Goal: Complete application form: Complete application form

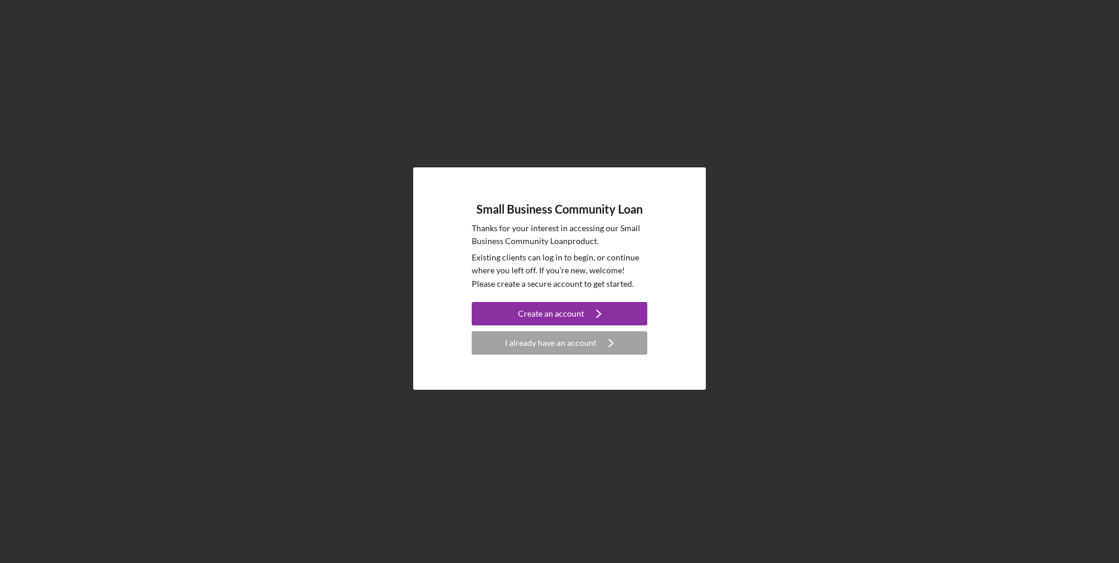
click at [571, 343] on div "I already have an account" at bounding box center [550, 342] width 91 height 23
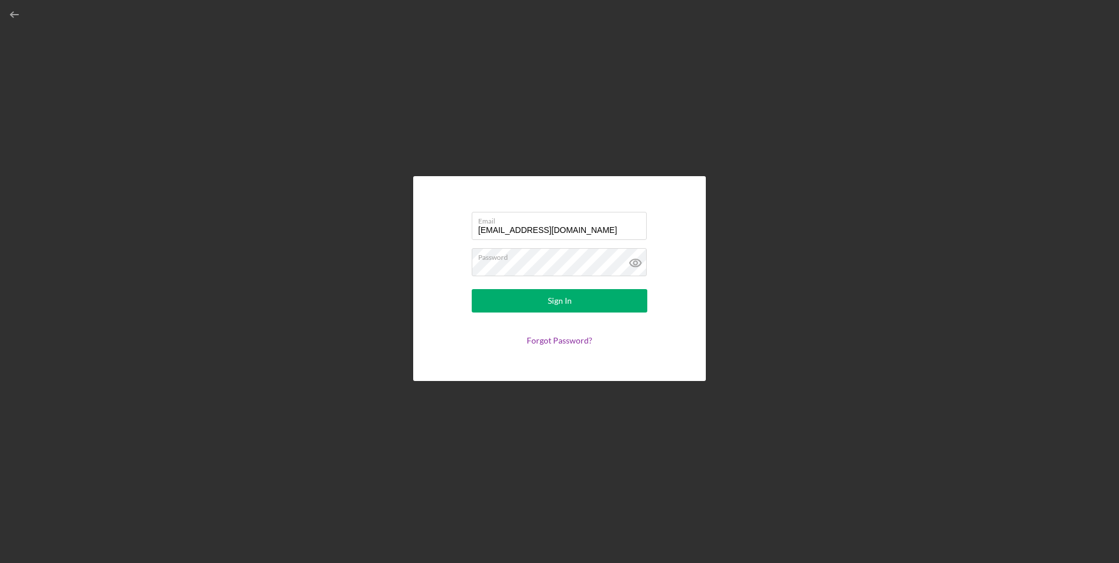
click at [545, 230] on input "[EMAIL_ADDRESS][DOMAIN_NAME]" at bounding box center [559, 226] width 175 height 28
type input "e"
type input "[EMAIL_ADDRESS][DOMAIN_NAME]"
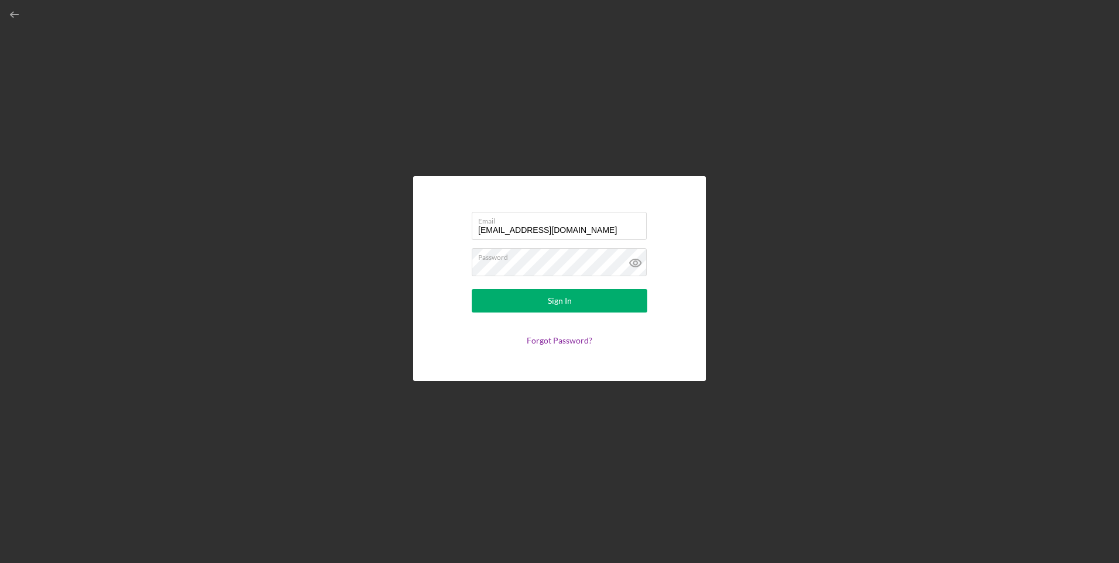
click at [540, 296] on button "Sign In" at bounding box center [560, 300] width 176 height 23
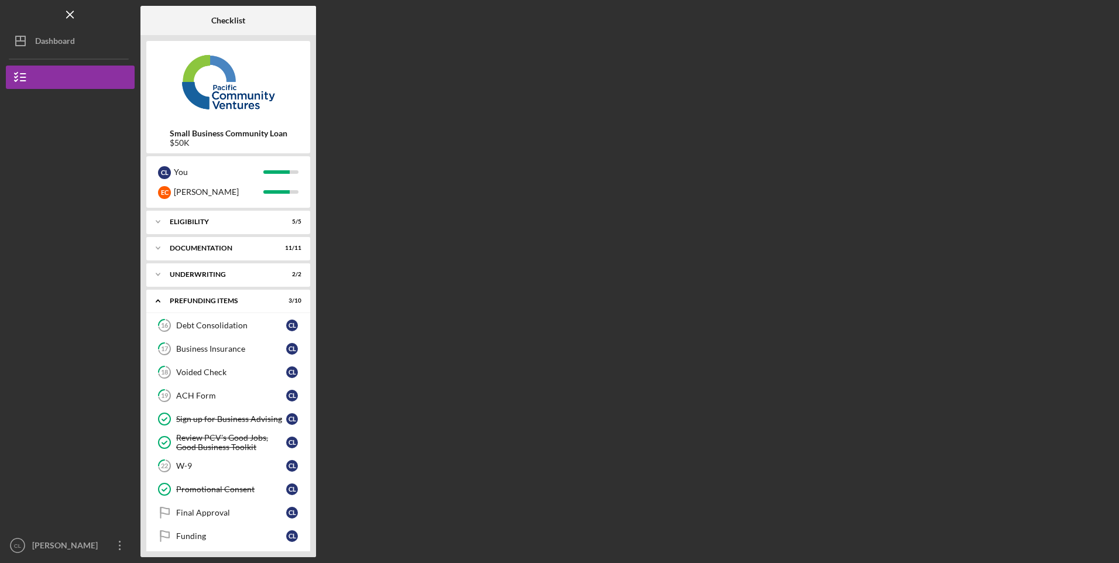
click at [200, 398] on div "ACH Form" at bounding box center [231, 395] width 110 height 9
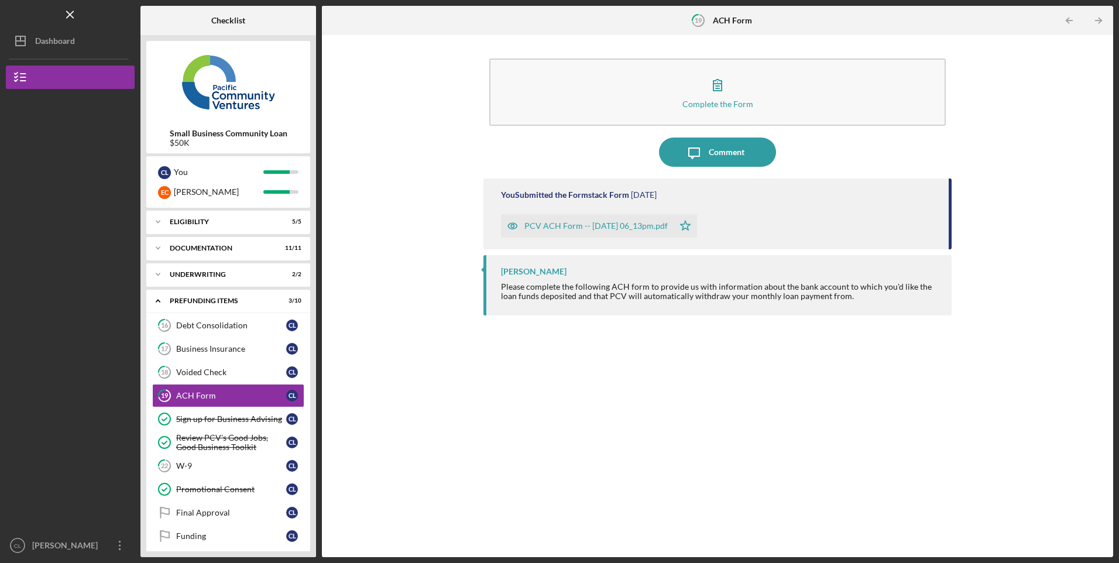
click at [235, 373] on div "Voided Check" at bounding box center [231, 371] width 110 height 9
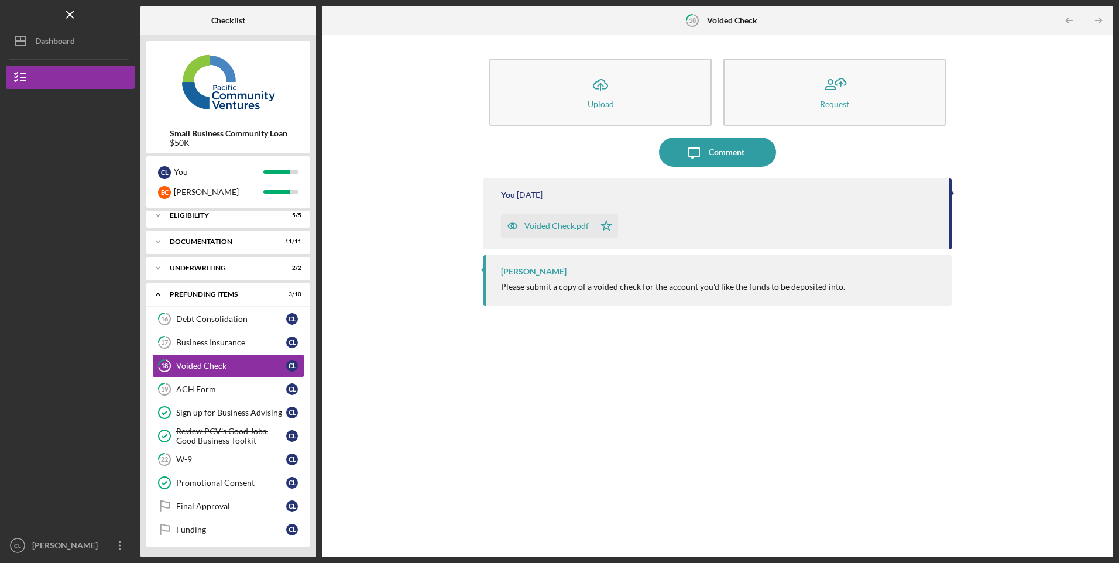
scroll to position [8, 0]
click at [78, 548] on div "[PERSON_NAME]" at bounding box center [67, 547] width 76 height 26
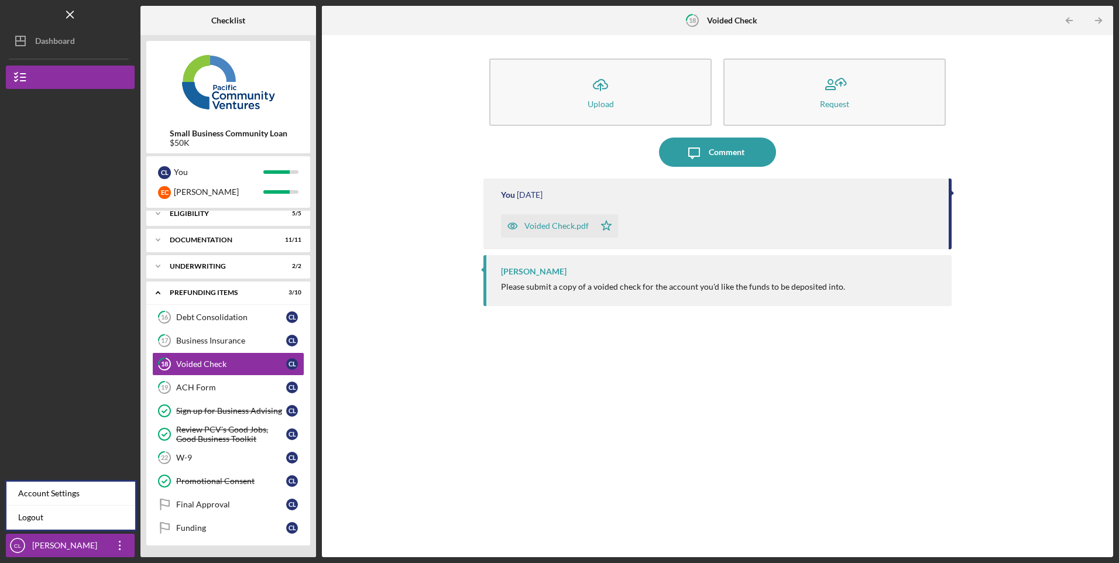
click at [35, 520] on link "Logout" at bounding box center [70, 518] width 129 height 24
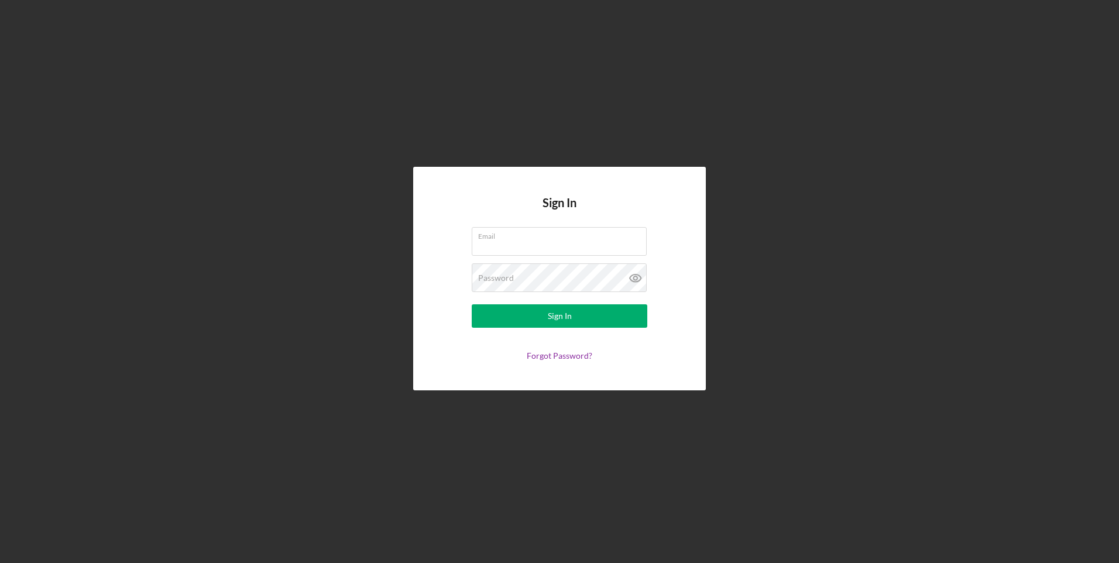
type input "[EMAIL_ADDRESS][DOMAIN_NAME]"
click at [548, 317] on div "Sign In" at bounding box center [560, 315] width 24 height 23
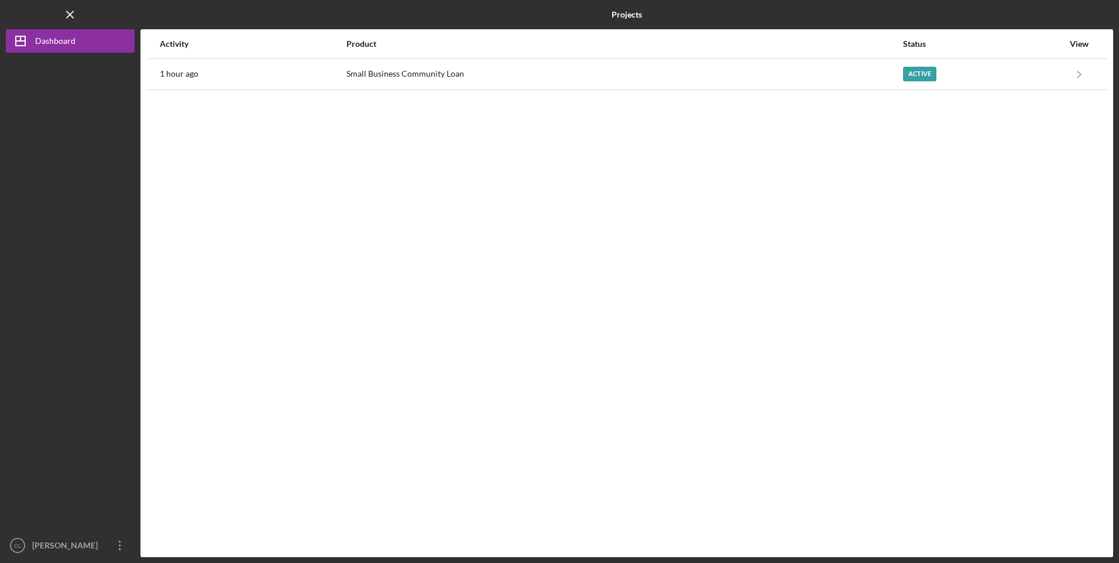
click at [410, 73] on div "Small Business Community Loan" at bounding box center [623, 74] width 555 height 29
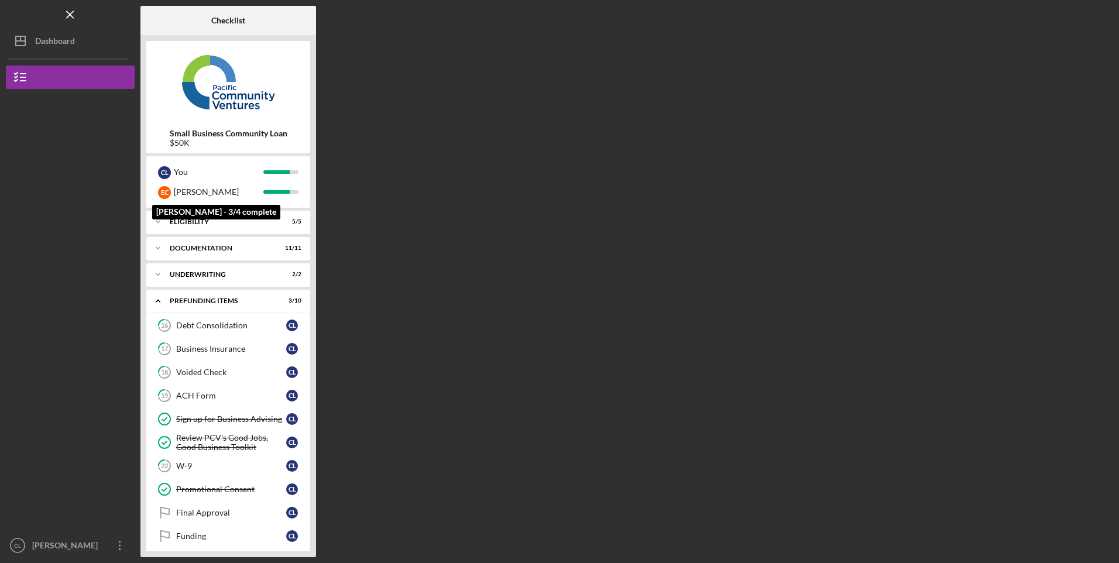
click at [186, 189] on div "[PERSON_NAME]" at bounding box center [219, 192] width 90 height 20
click at [170, 193] on div "E C" at bounding box center [164, 192] width 13 height 13
click at [186, 193] on div "[PERSON_NAME]" at bounding box center [219, 192] width 90 height 20
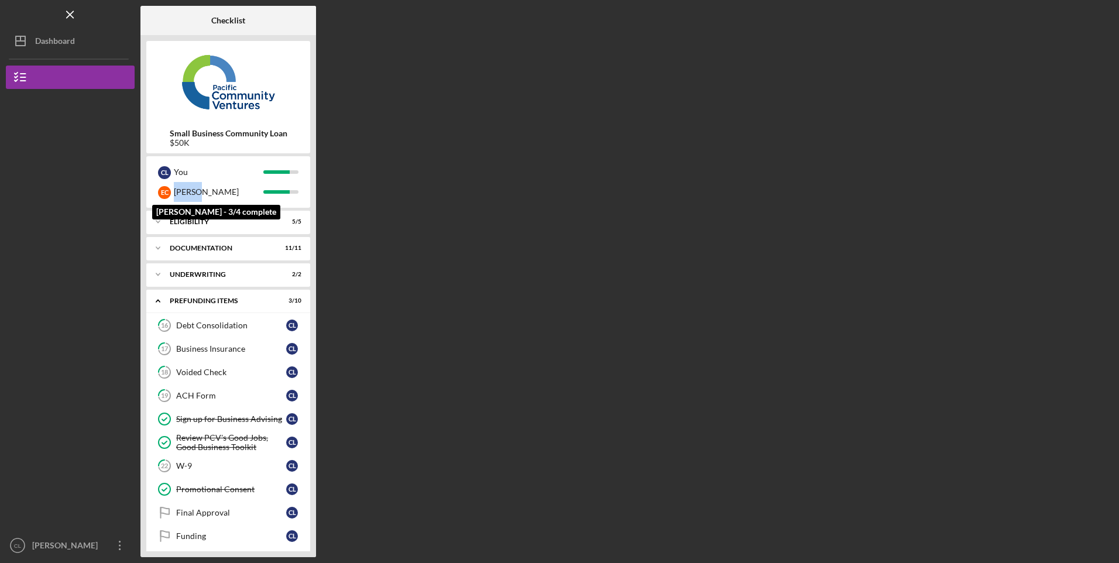
click at [186, 193] on div "[PERSON_NAME]" at bounding box center [219, 192] width 90 height 20
click at [195, 466] on div "W-9" at bounding box center [231, 465] width 110 height 9
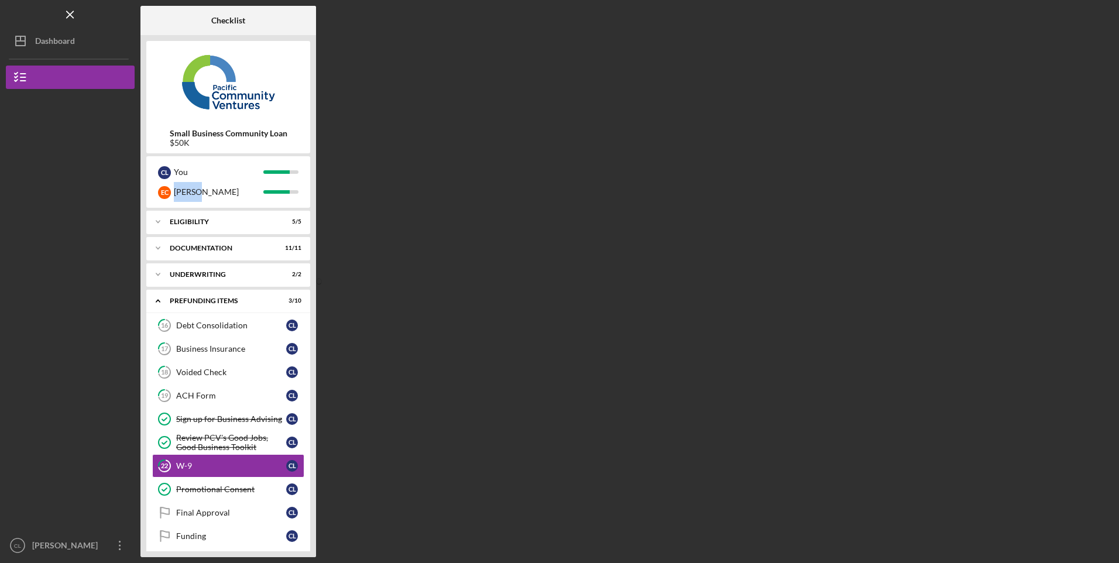
click at [185, 466] on div "W-9" at bounding box center [231, 465] width 110 height 9
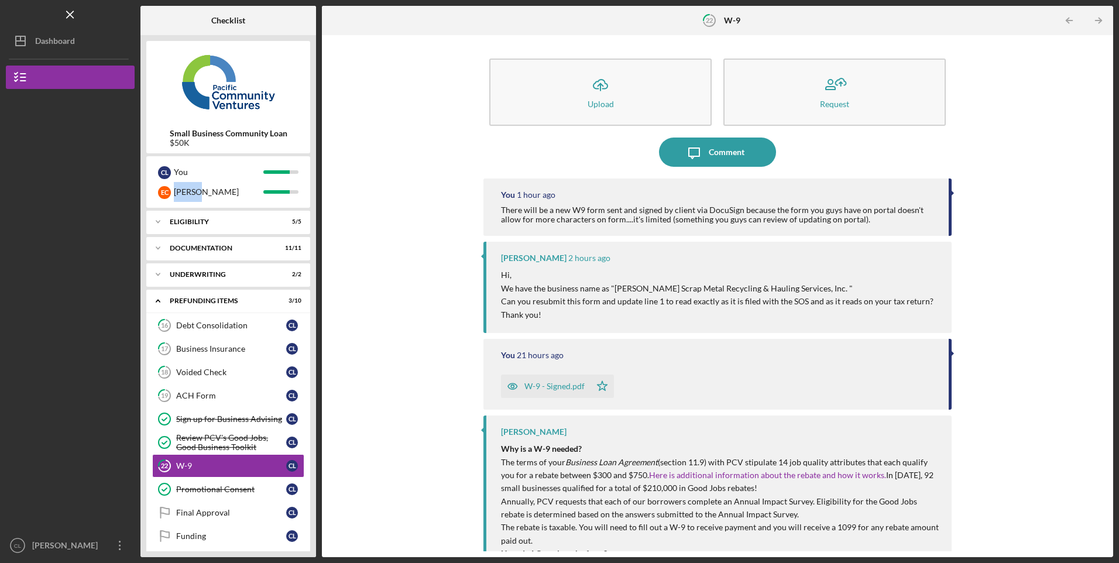
click at [623, 84] on button "Icon/Upload Upload" at bounding box center [600, 92] width 222 height 67
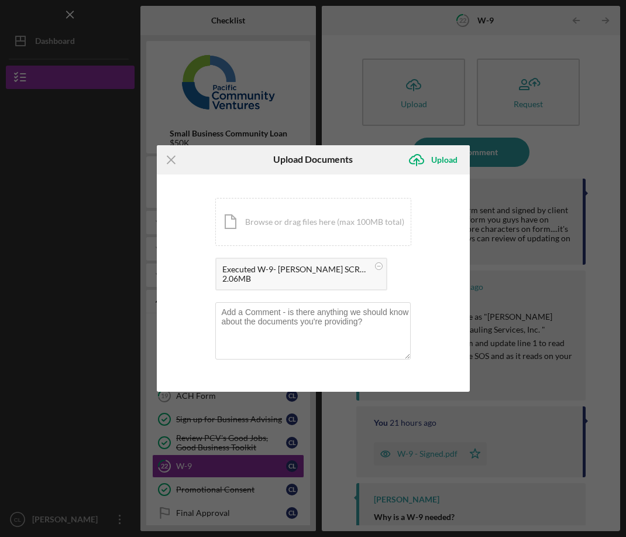
click at [456, 157] on div "Upload" at bounding box center [444, 159] width 26 height 23
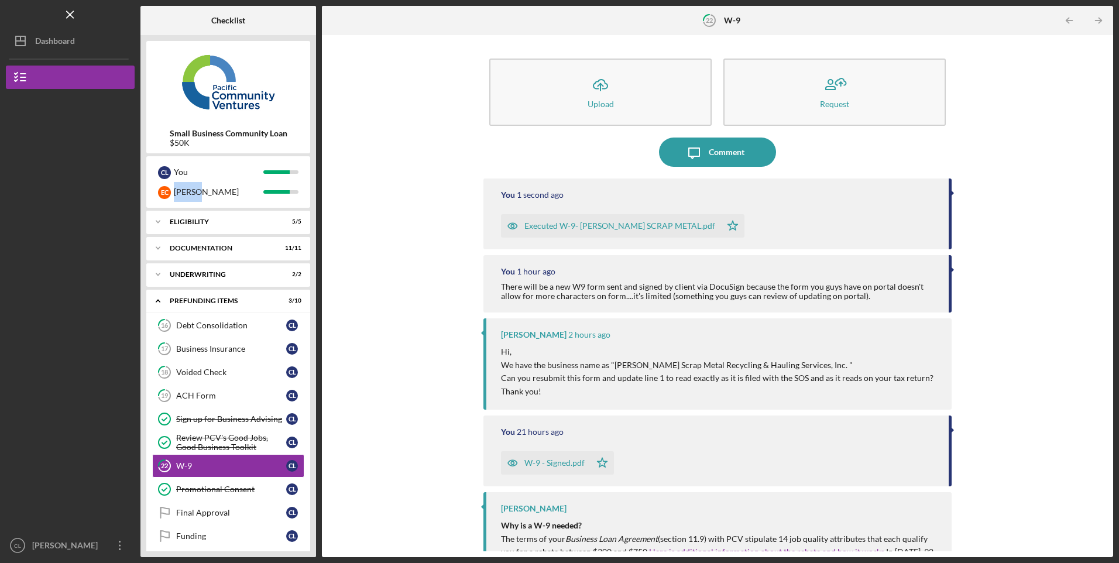
click at [738, 163] on div "Comment" at bounding box center [727, 152] width 36 height 29
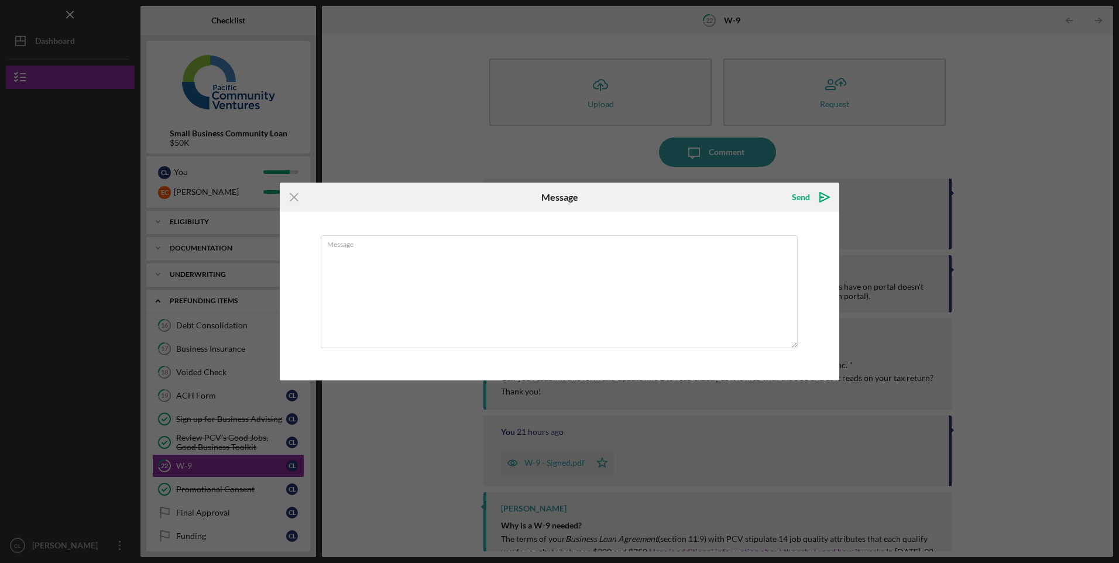
click at [565, 290] on textarea "Message" at bounding box center [559, 291] width 477 height 113
drag, startPoint x: 498, startPoint y: 257, endPoint x: 526, endPoint y: 221, distance: 45.4
click at [499, 255] on textarea "Updated the W-9 with full company name and [PERSON_NAME] signature thank you." at bounding box center [559, 291] width 477 height 113
type textarea "Updated the W-9 with full company name and [PERSON_NAME] signature thank you."
click at [813, 197] on icon "Icon/icon-invite-send" at bounding box center [824, 197] width 29 height 29
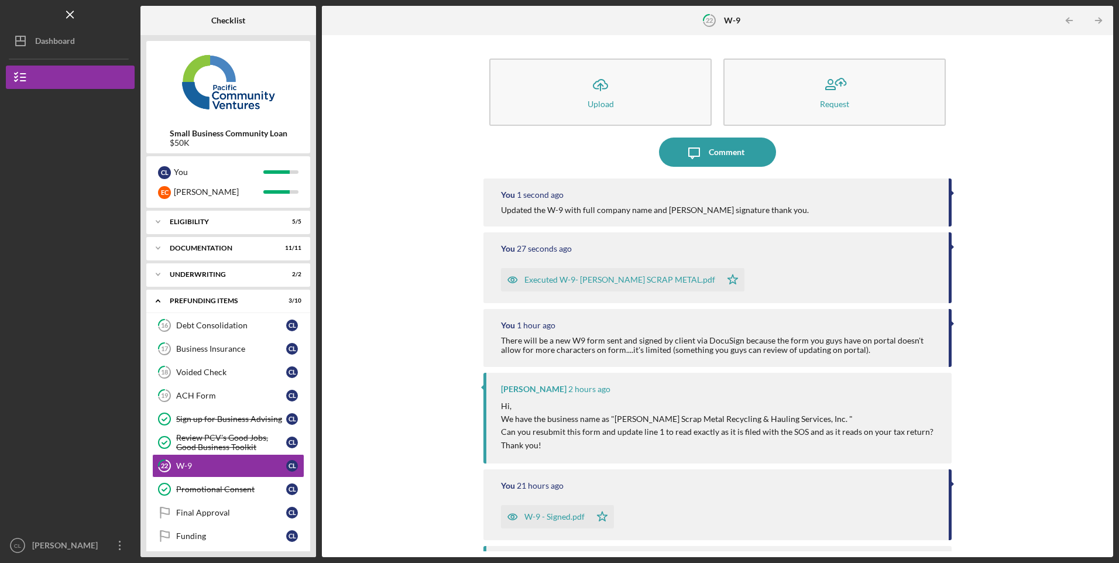
click at [205, 223] on div "Eligibility" at bounding box center [221, 221] width 102 height 7
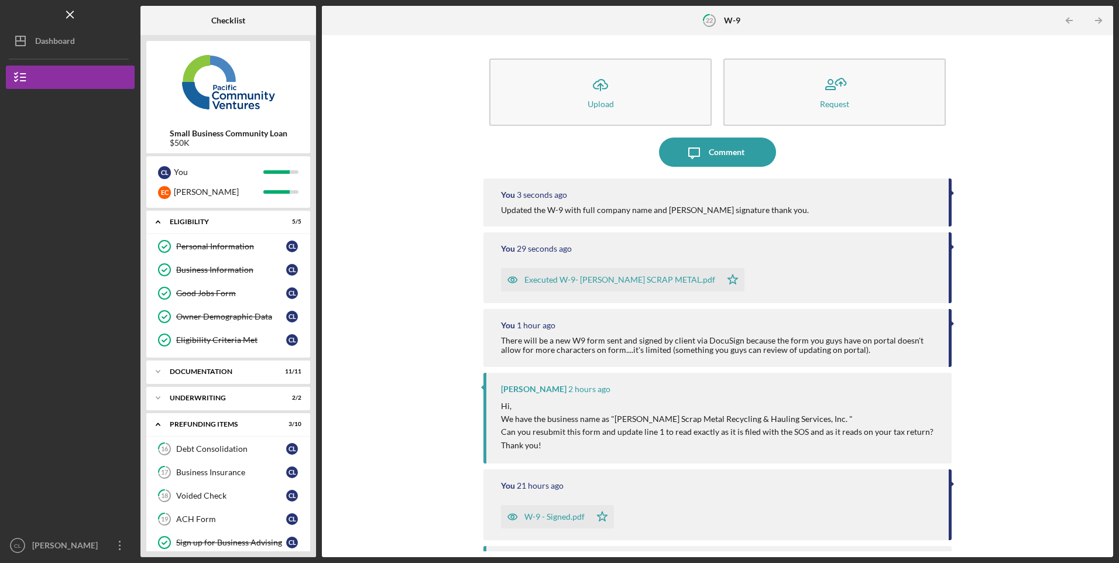
scroll to position [132, 0]
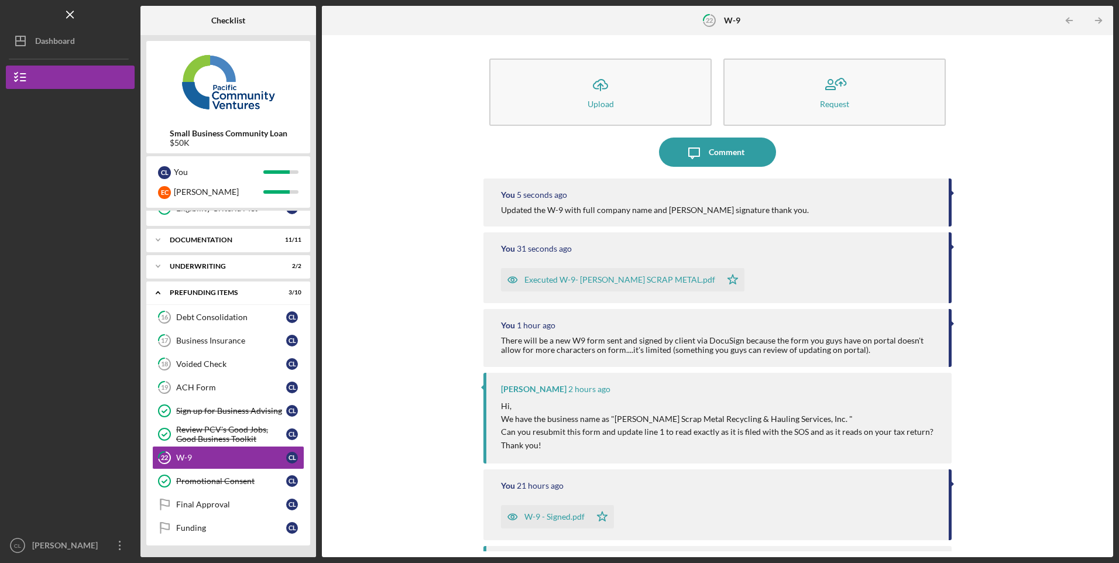
click at [81, 544] on div "[PERSON_NAME]" at bounding box center [67, 547] width 76 height 26
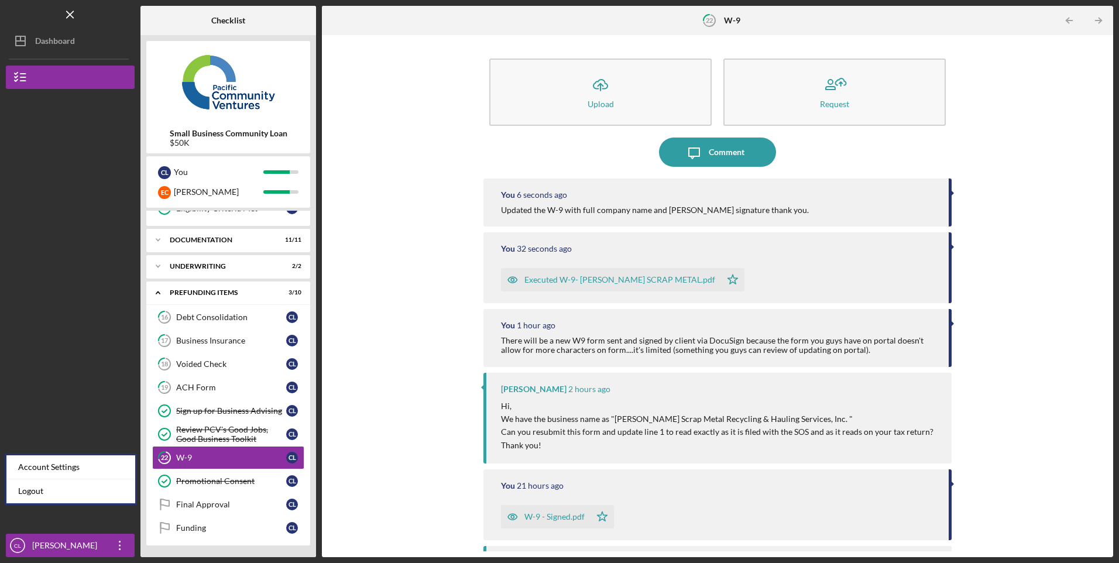
click at [26, 488] on link "Logout" at bounding box center [70, 491] width 129 height 24
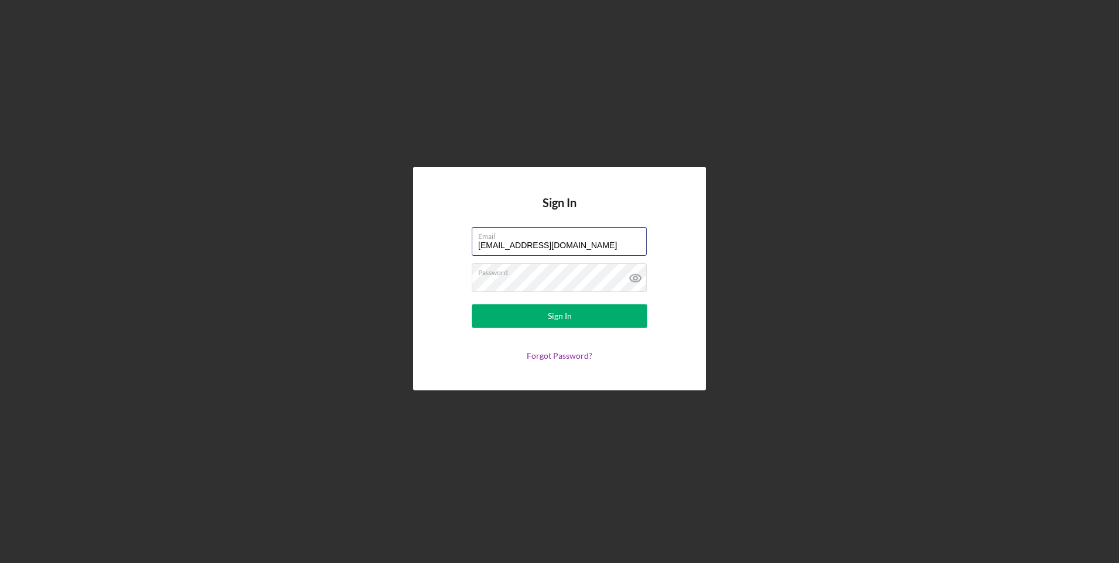
click at [511, 249] on input "[EMAIL_ADDRESS][DOMAIN_NAME]" at bounding box center [559, 241] width 175 height 28
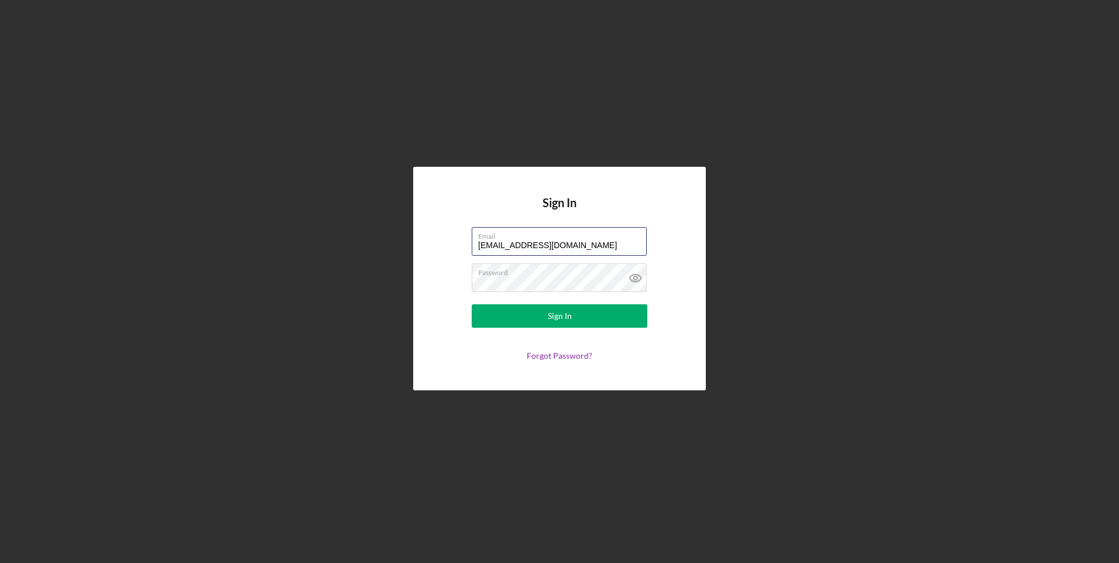
click at [511, 249] on input "[EMAIL_ADDRESS][DOMAIN_NAME]" at bounding box center [559, 241] width 175 height 28
type input "[EMAIL_ADDRESS][DOMAIN_NAME]"
click at [487, 316] on button "Sign In" at bounding box center [560, 315] width 176 height 23
